Goal: Transaction & Acquisition: Purchase product/service

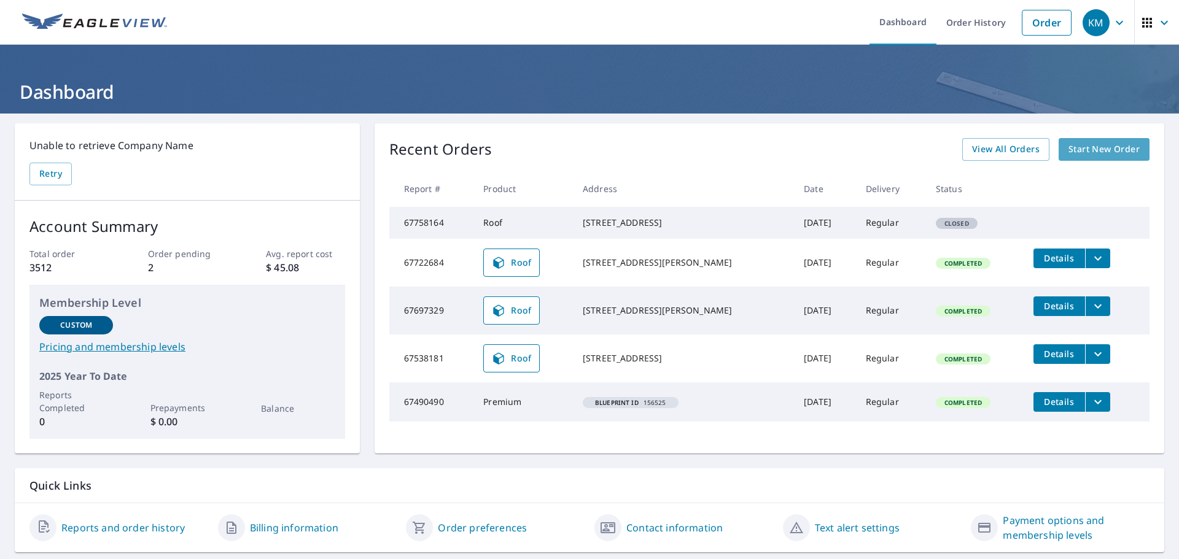
click at [1098, 151] on span "Start New Order" at bounding box center [1103, 149] width 71 height 15
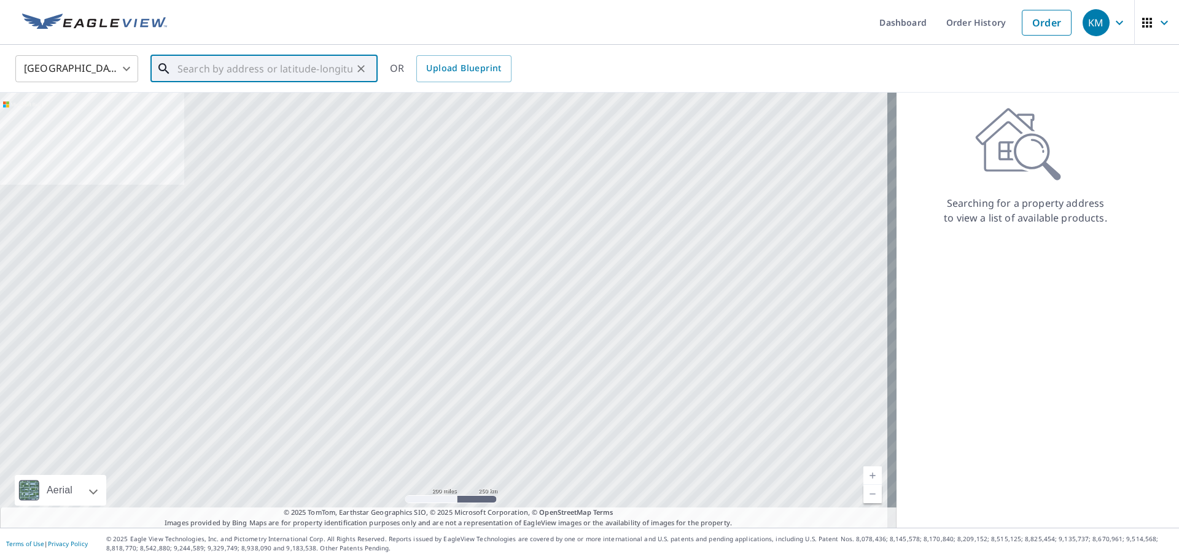
click at [249, 71] on input "text" at bounding box center [264, 69] width 175 height 34
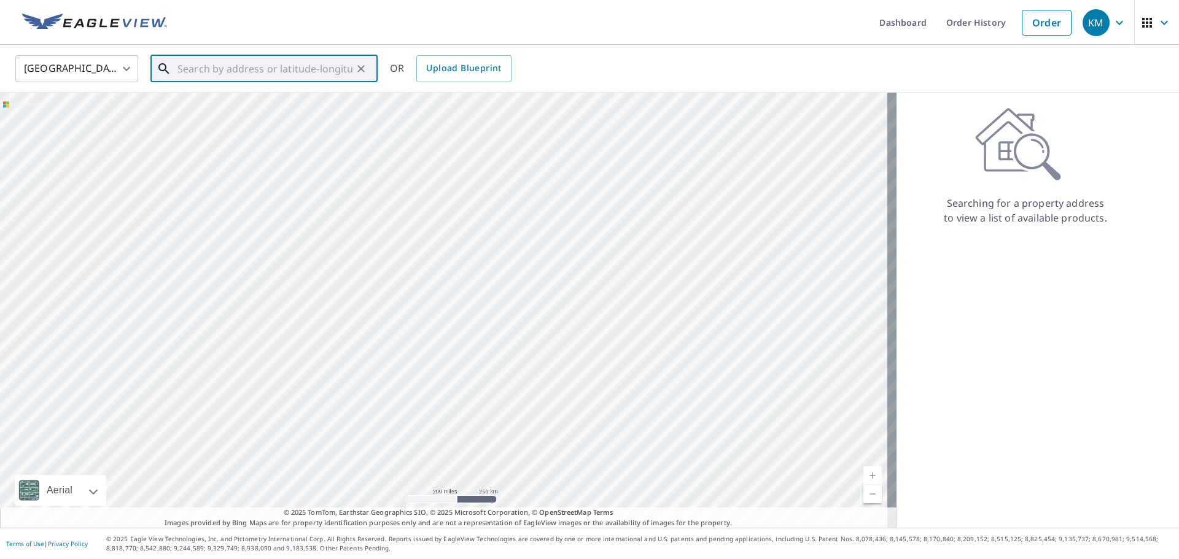
paste input "[STREET_ADDRESS]"
click at [225, 101] on span "[STREET_ADDRESS]" at bounding box center [271, 104] width 193 height 15
type input "[STREET_ADDRESS]"
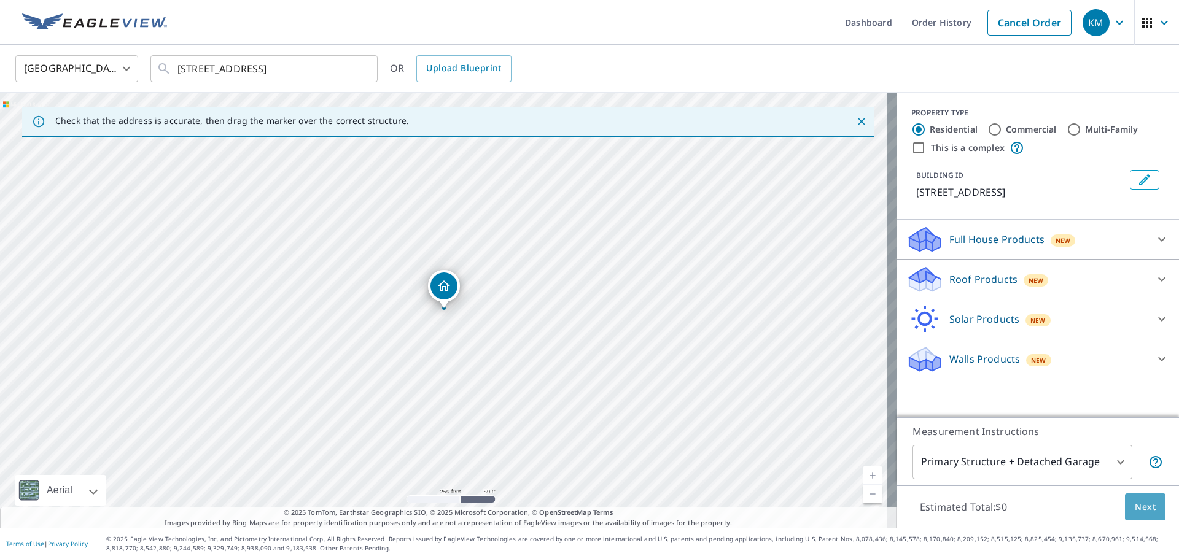
click at [1150, 513] on button "Next" at bounding box center [1145, 508] width 41 height 28
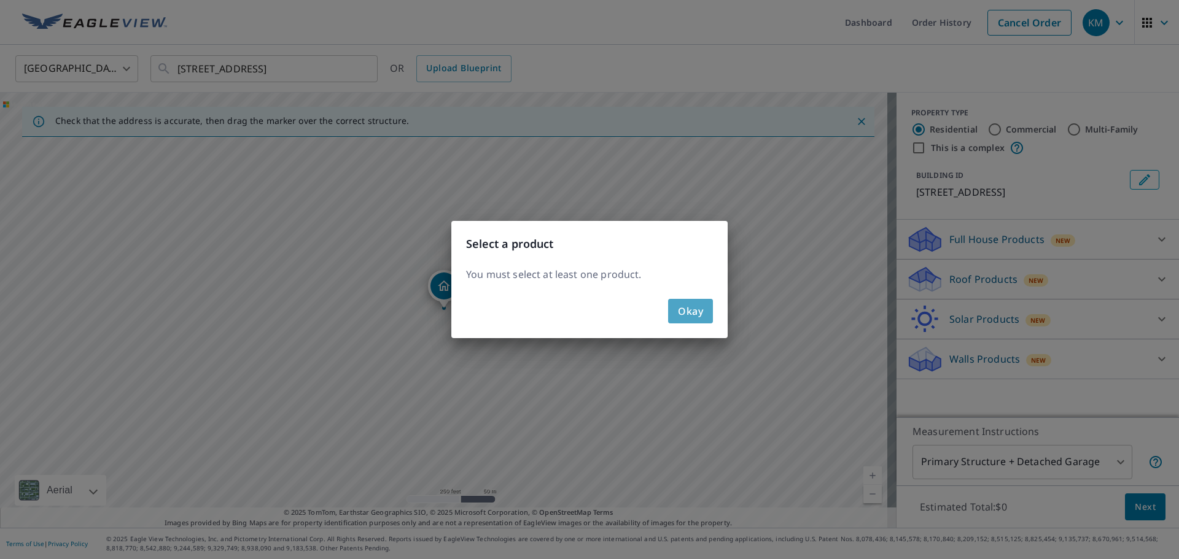
click at [674, 302] on button "Okay" at bounding box center [690, 311] width 45 height 25
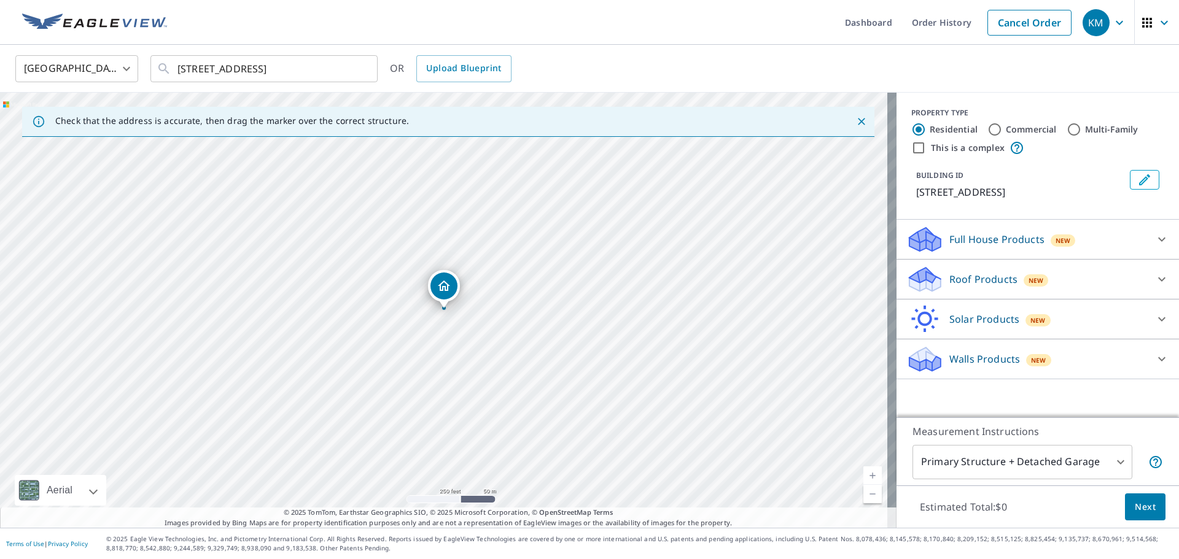
click at [958, 286] on p "Roof Products" at bounding box center [983, 279] width 68 height 15
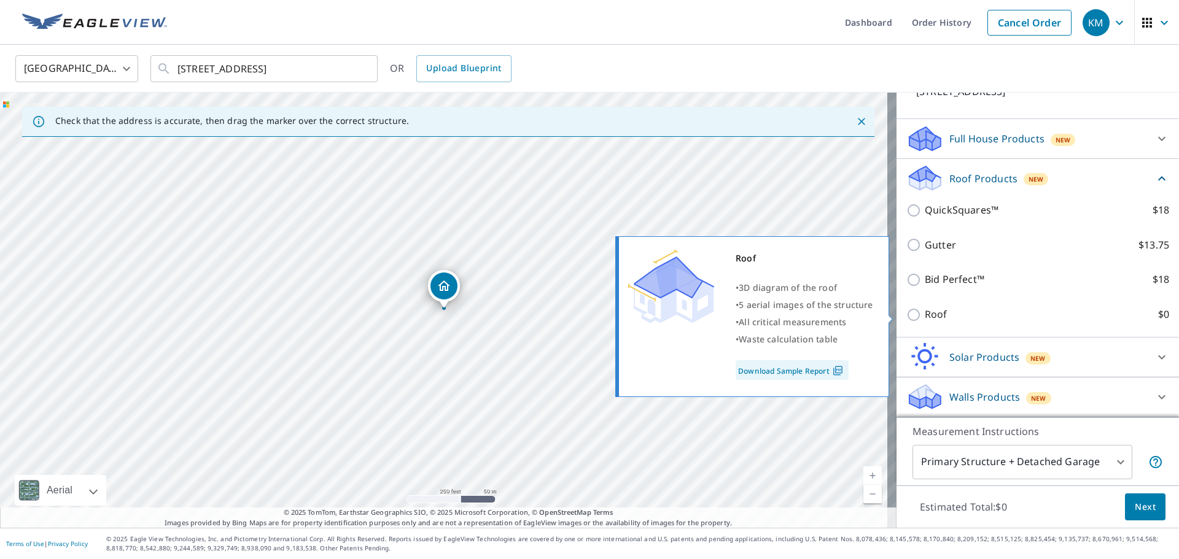
click at [925, 319] on p "Roof" at bounding box center [936, 314] width 23 height 15
click at [925, 319] on input "Roof $0" at bounding box center [915, 315] width 18 height 15
checkbox input "true"
type input "3"
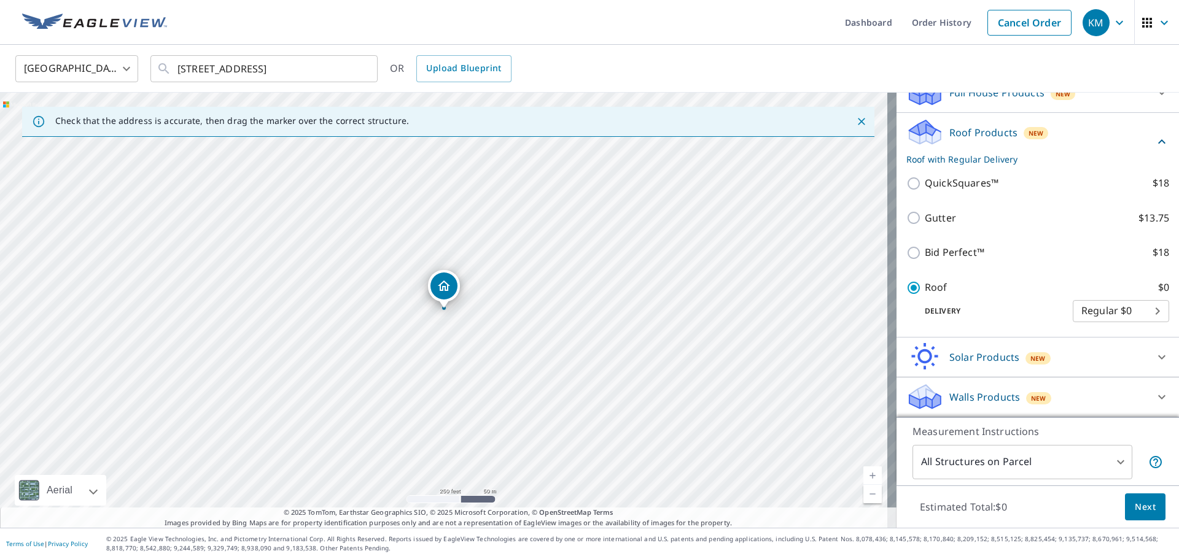
scroll to position [82, 0]
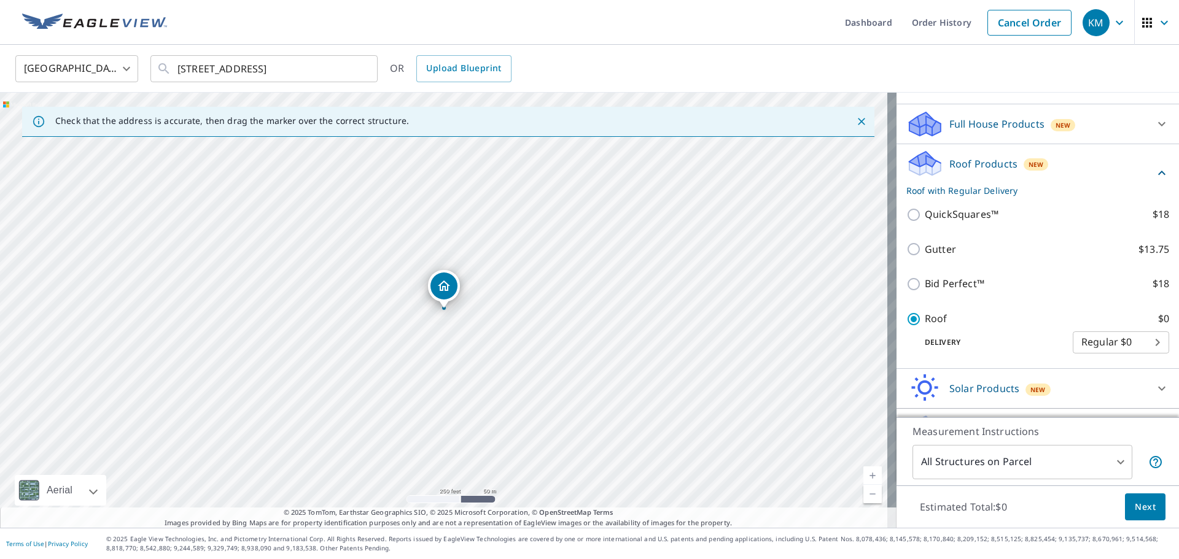
click at [1135, 502] on span "Next" at bounding box center [1145, 507] width 21 height 15
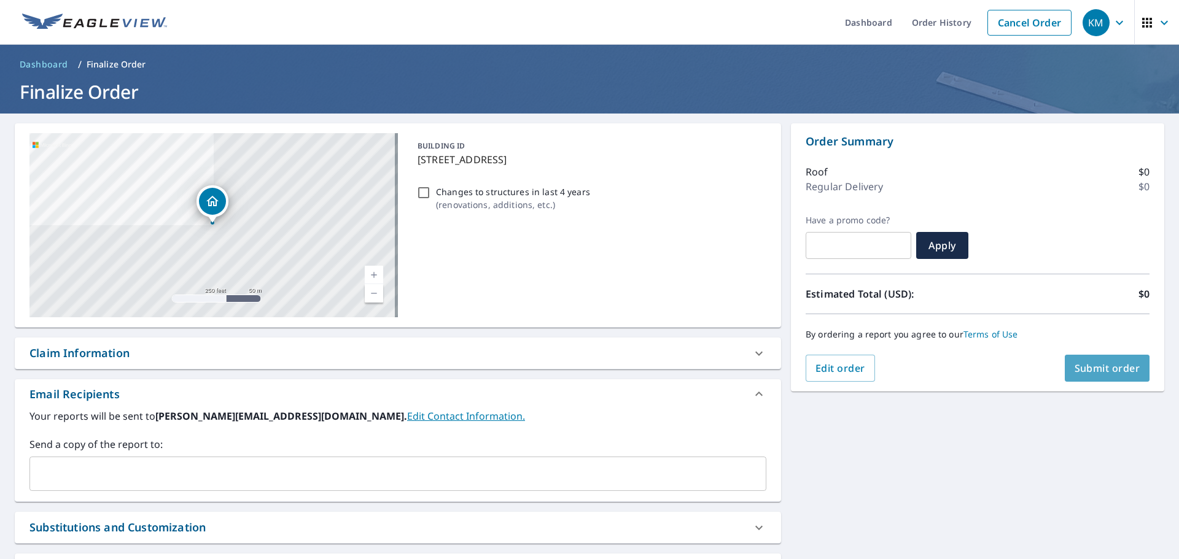
click at [1098, 363] on span "Submit order" at bounding box center [1107, 369] width 66 height 14
